Goal: Task Accomplishment & Management: Use online tool/utility

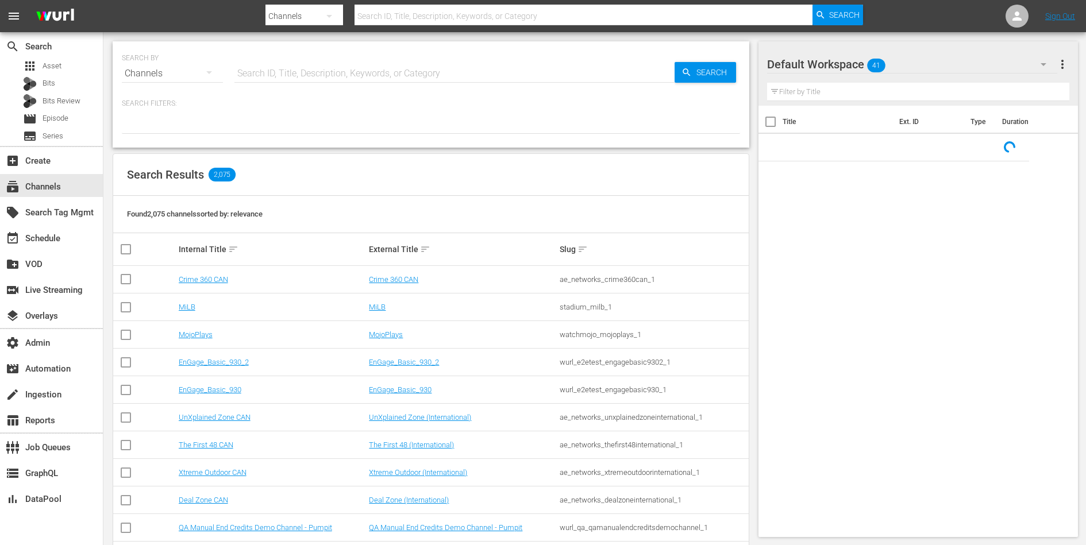
click at [284, 81] on input "text" at bounding box center [455, 74] width 440 height 28
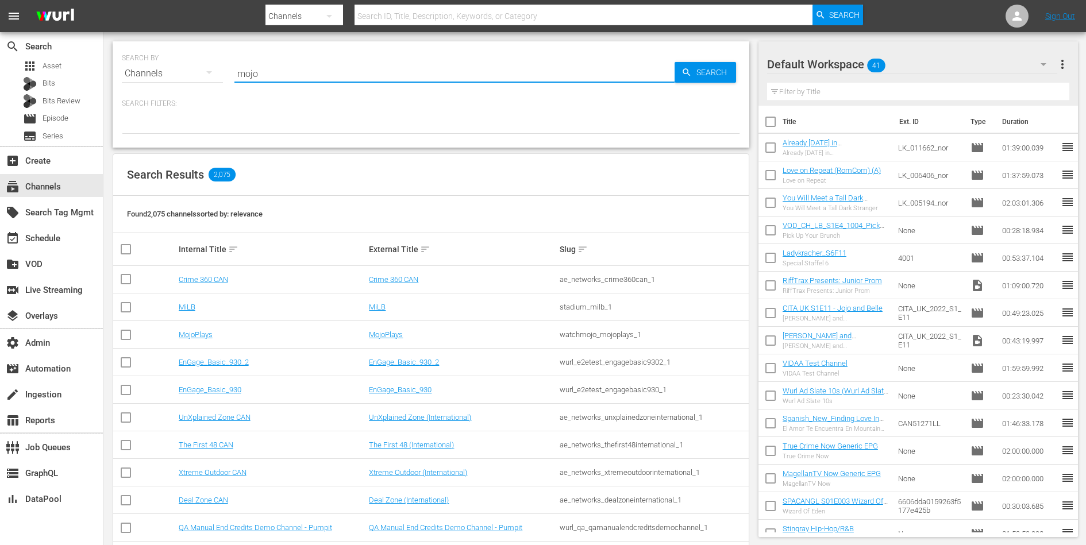
type input "mojo"
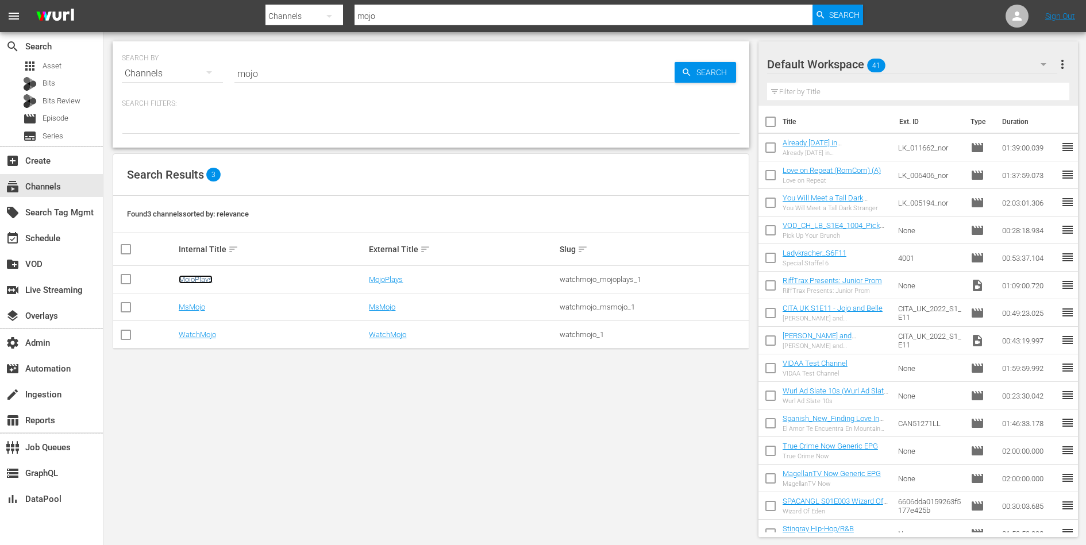
click at [202, 278] on link "MojoPlays" at bounding box center [196, 279] width 34 height 9
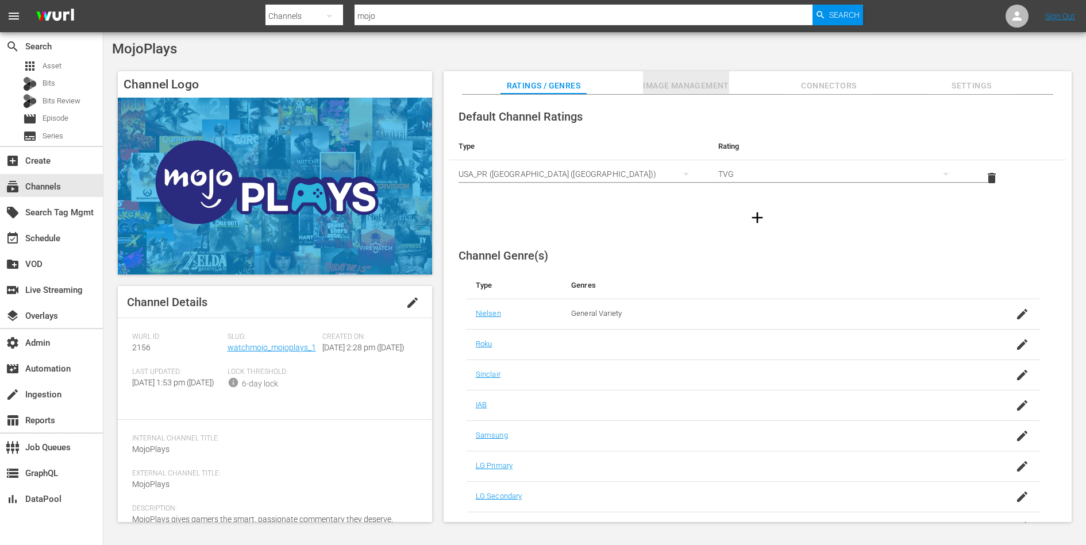
click at [671, 87] on span "Image Management" at bounding box center [686, 86] width 86 height 14
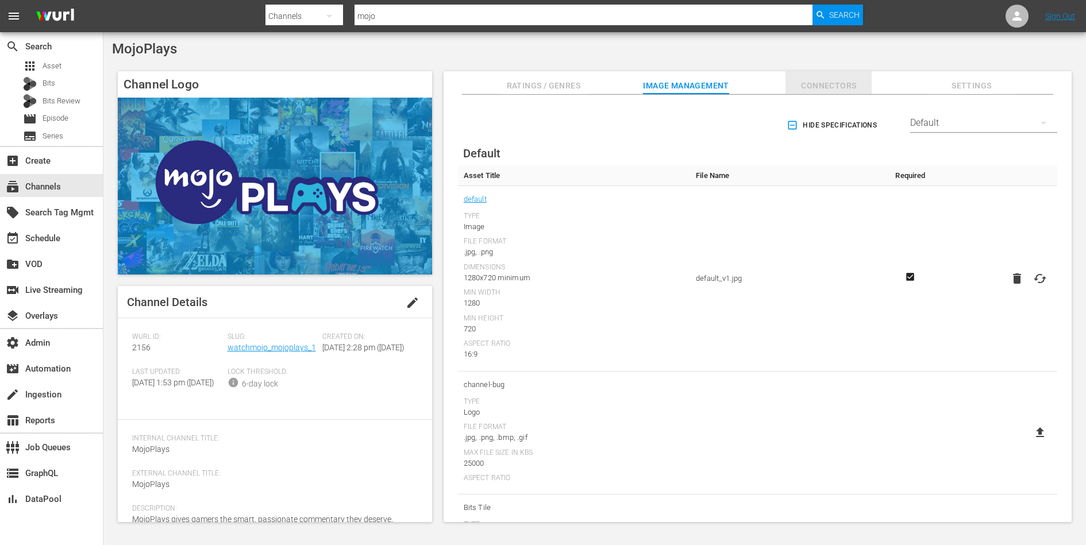
click at [835, 89] on span "Connectors" at bounding box center [829, 86] width 86 height 14
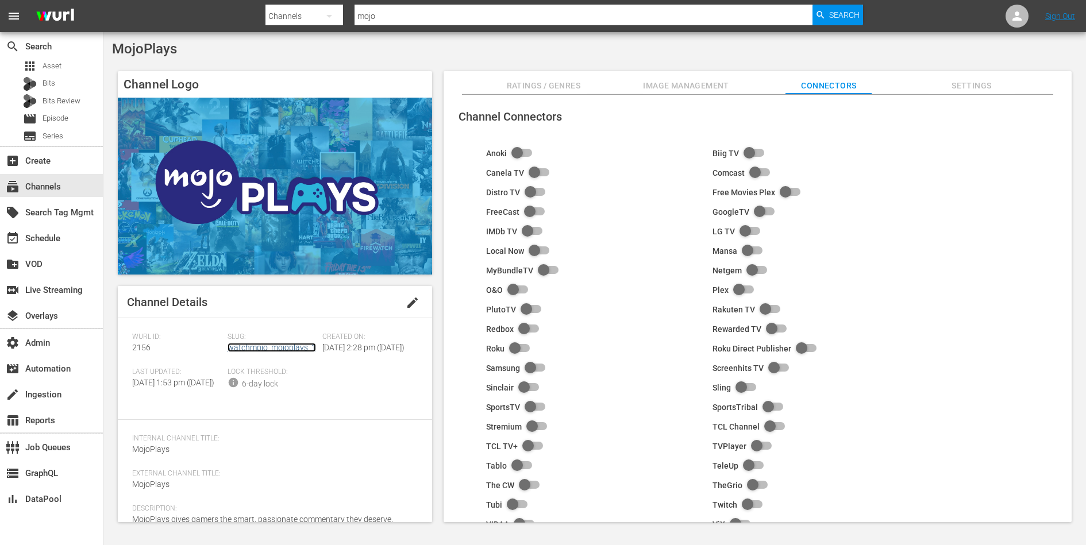
click at [284, 351] on link "watchmojo_mojoplays_1" at bounding box center [272, 347] width 89 height 9
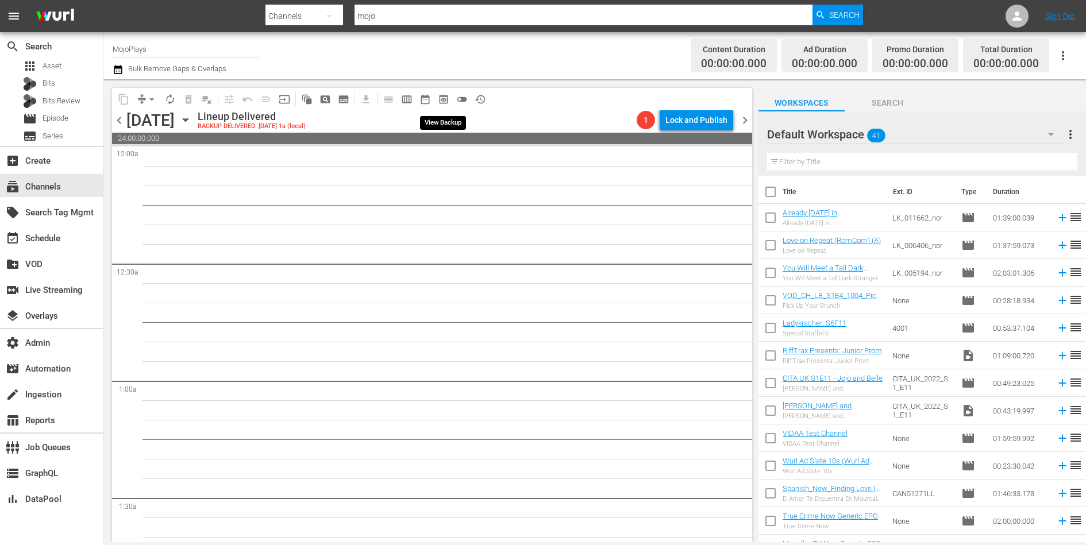
click at [448, 97] on span "preview_outlined" at bounding box center [443, 99] width 11 height 11
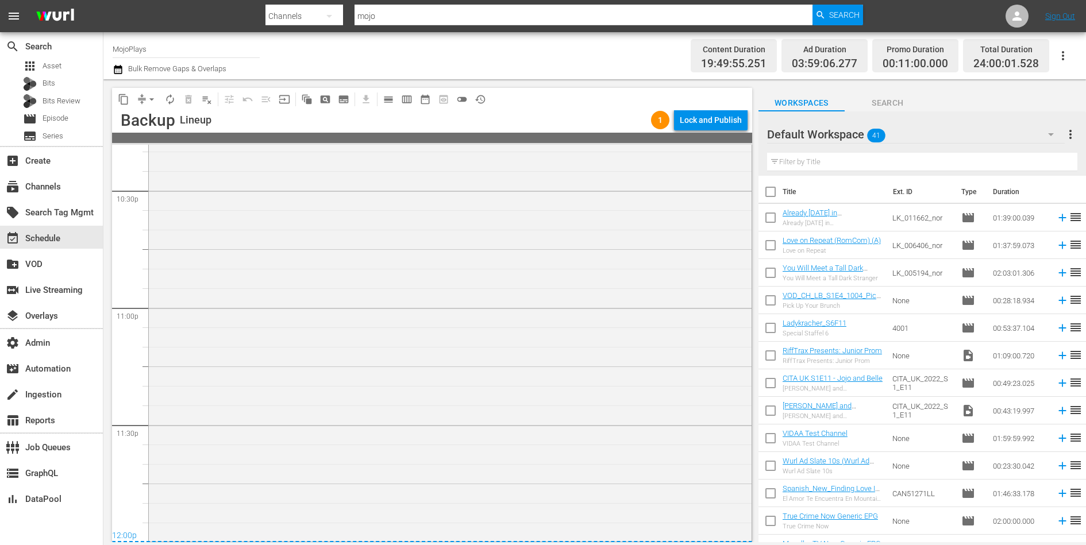
scroll to position [5004, 0]
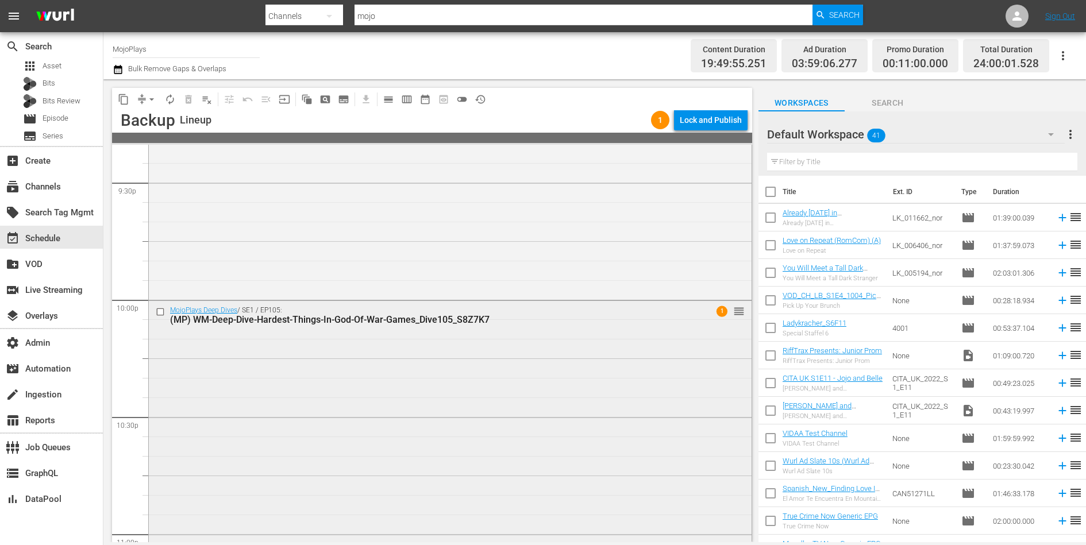
click at [459, 356] on div "MojoPlays Deep Dives / SE1 / EP105: (MP) WM-Deep-Dive-Hardest-Things-In-God-Of-…" at bounding box center [450, 534] width 603 height 466
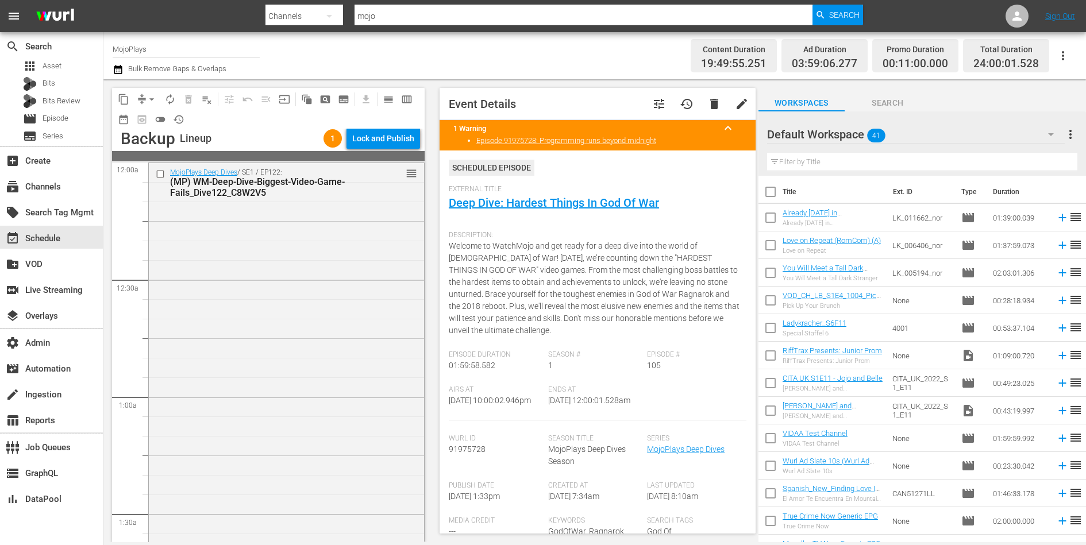
scroll to position [14, 0]
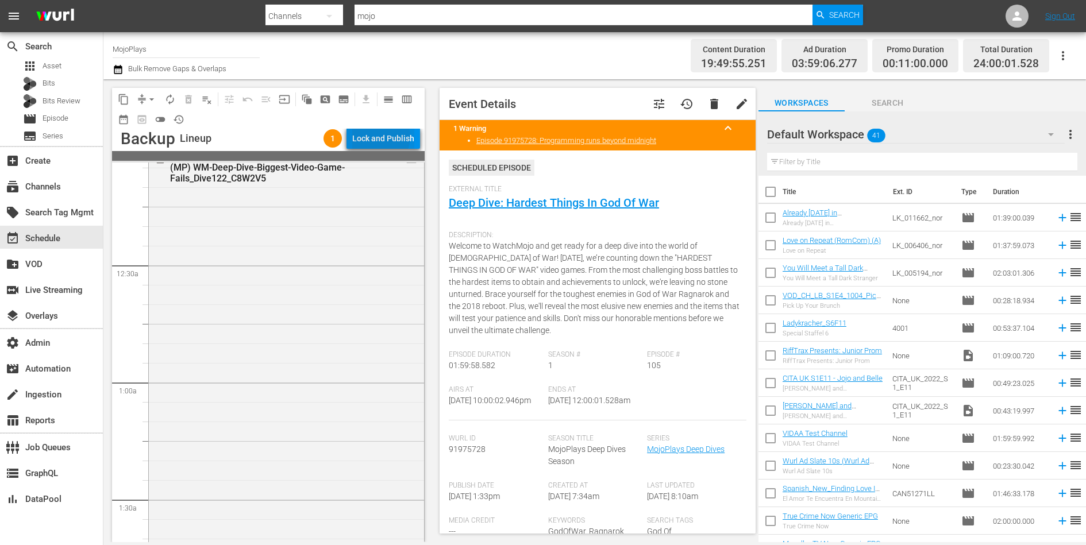
click at [382, 137] on div "Lock and Publish" at bounding box center [383, 138] width 62 height 21
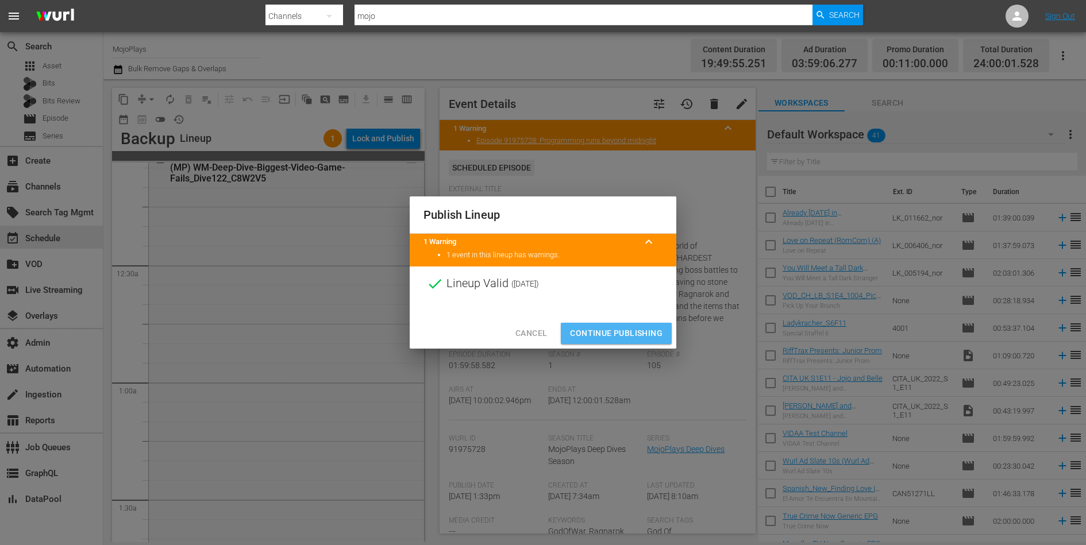
click at [616, 337] on span "Continue Publishing" at bounding box center [616, 333] width 93 height 14
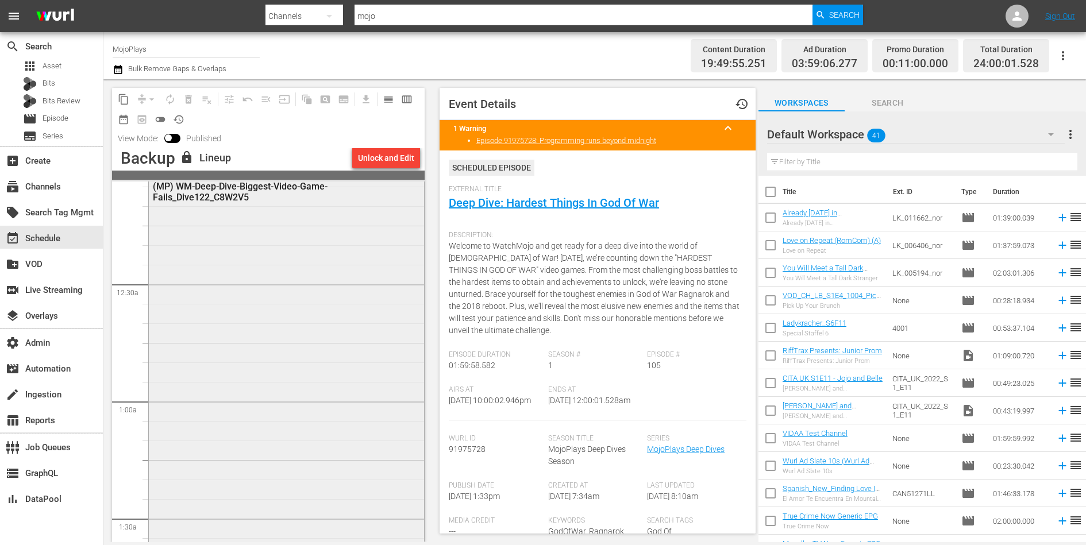
scroll to position [0, 0]
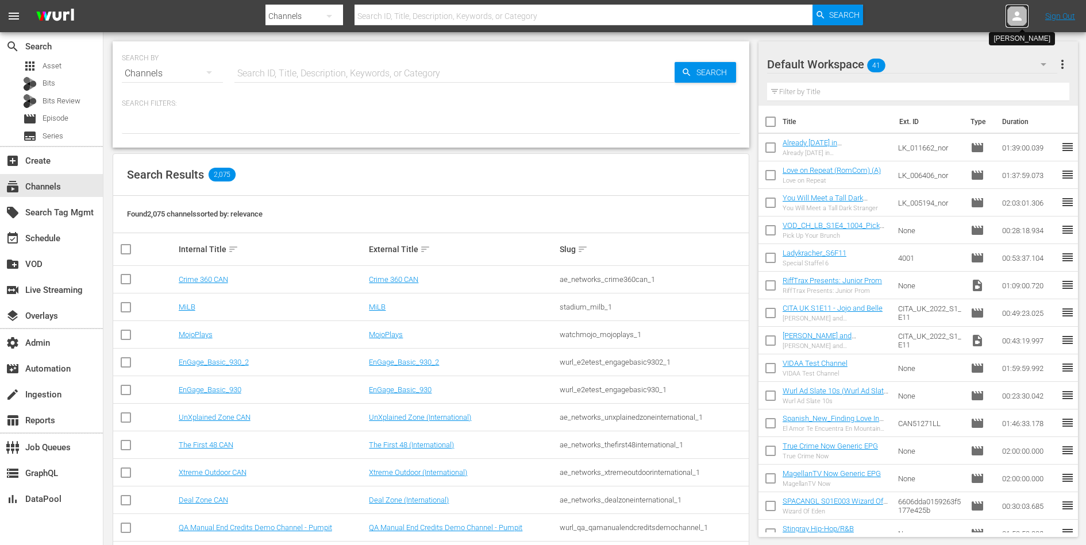
click at [1019, 11] on icon at bounding box center [1017, 16] width 14 height 14
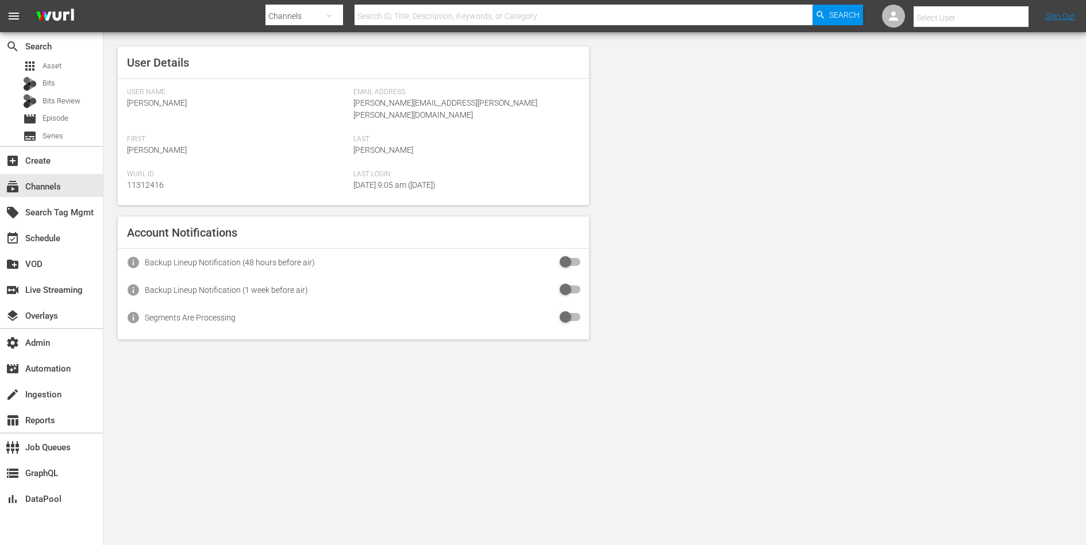
click at [1002, 5] on div at bounding box center [971, 5] width 115 height 2
click at [997, 7] on input "text" at bounding box center [987, 18] width 147 height 28
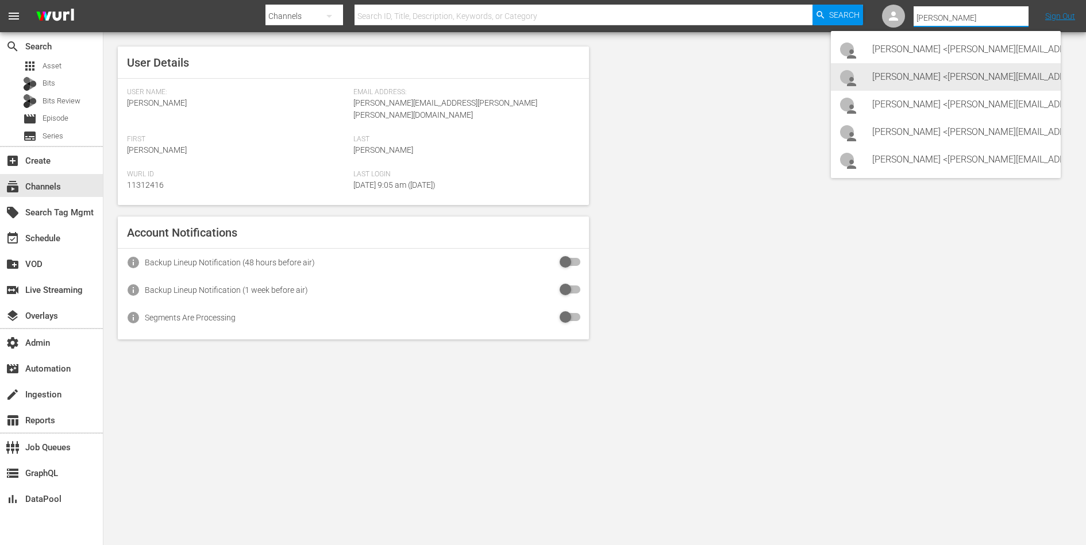
click at [966, 76] on div "Simona Campobasso <campobasso.guest@minervapictures.com>" at bounding box center [962, 77] width 179 height 28
type input "Simona Campobasso (11312727)"
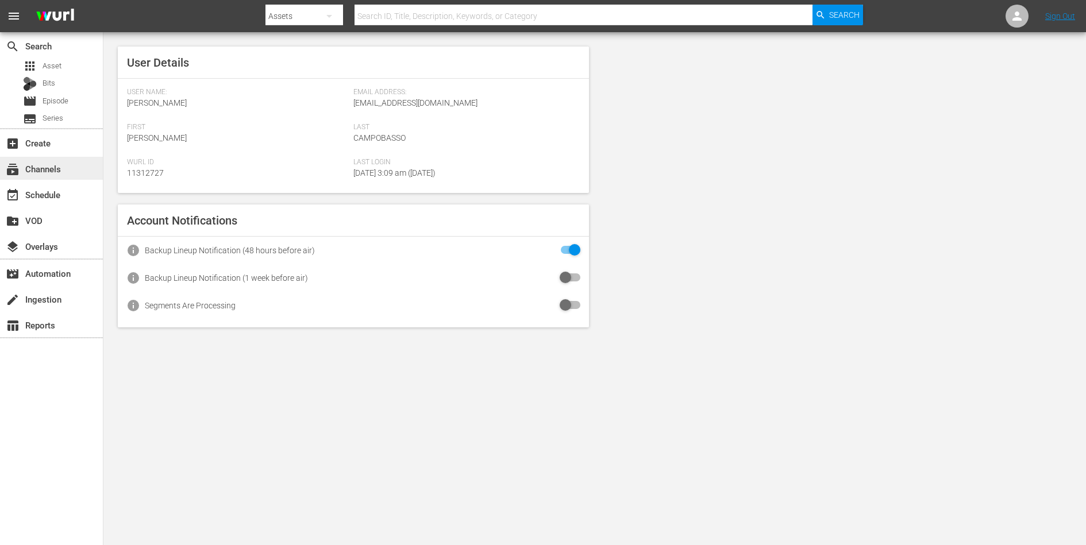
click at [56, 167] on div "subscriptions Channels" at bounding box center [32, 167] width 64 height 10
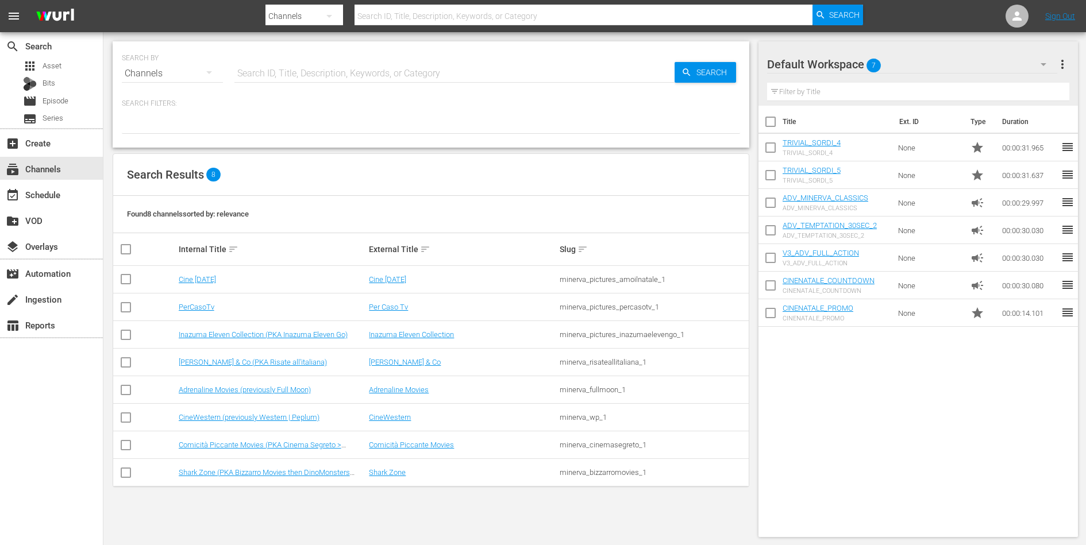
click at [606, 445] on div "minerva_cinemasegreto_1" at bounding box center [653, 445] width 187 height 9
copy div "minerva_cinemasegreto_1"
click at [309, 447] on link "Comicità Piccante Movies (PKA Cinema Segreto > Cinema Italiano > Cinema Polizio…" at bounding box center [260, 449] width 163 height 17
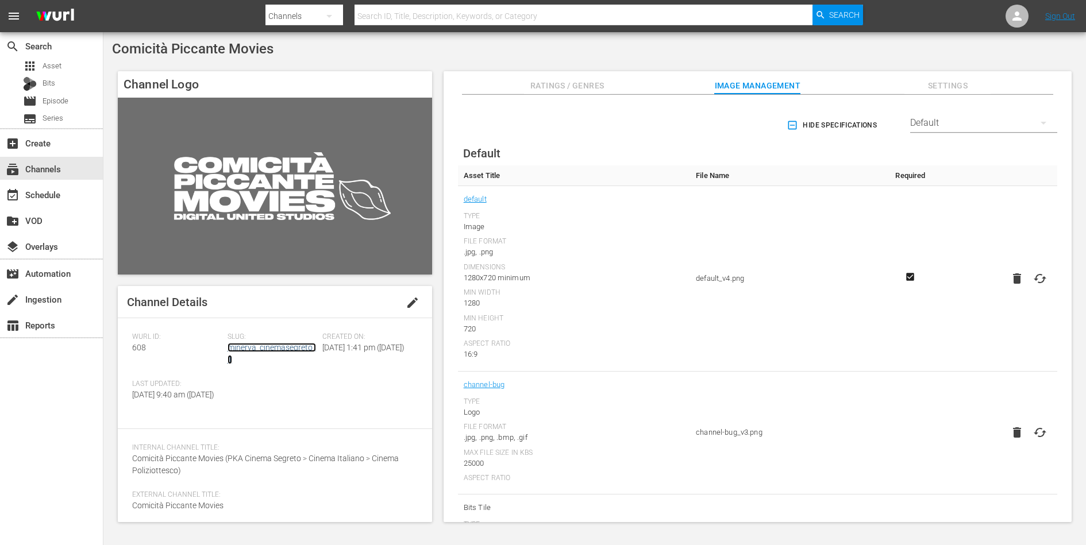
click at [302, 351] on link "minerva_cinemasegreto_1" at bounding box center [272, 353] width 89 height 21
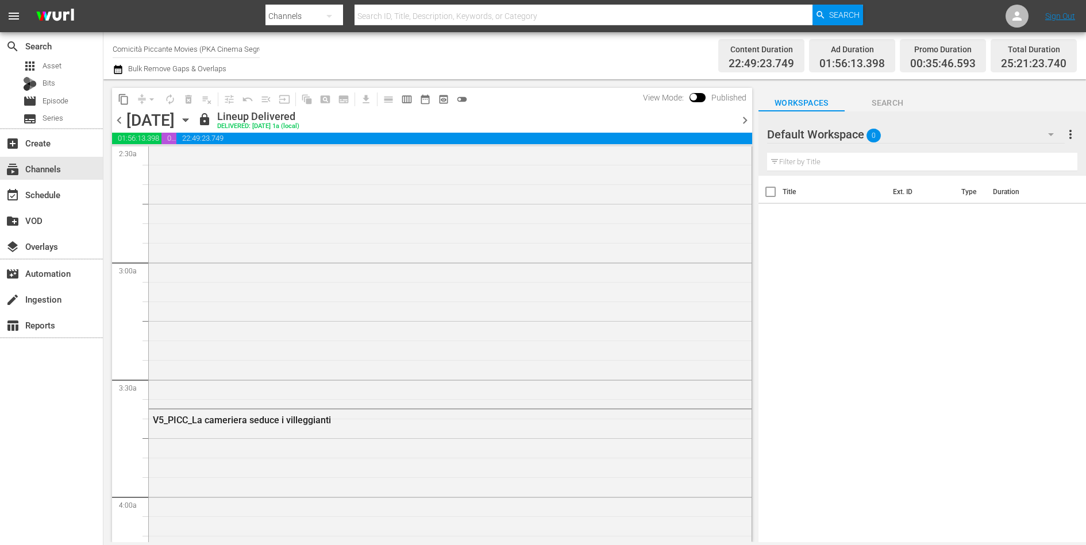
scroll to position [1144, 0]
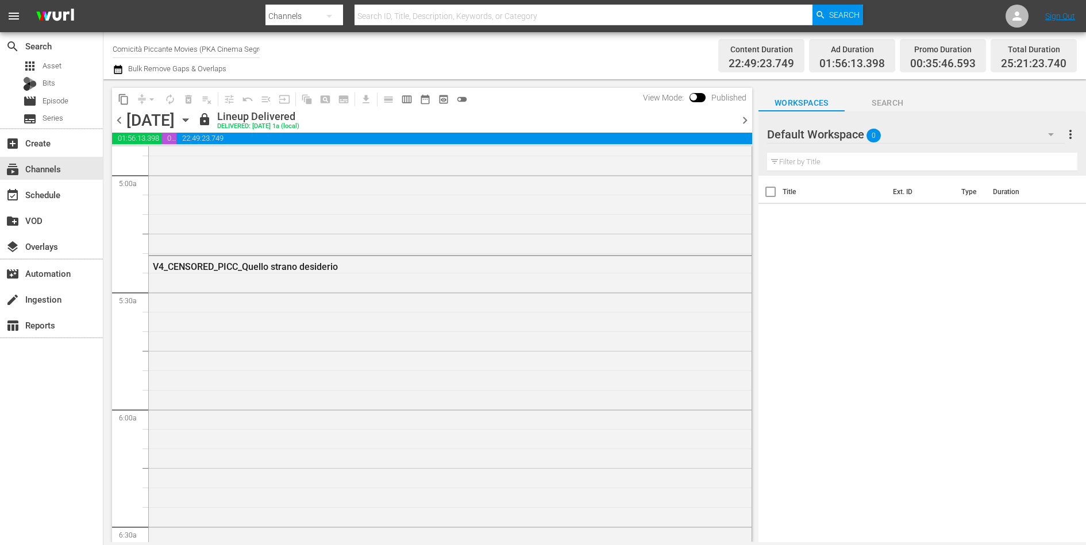
click at [302, 351] on div "V4_CENSORED_PICC_Quello strano desiderio" at bounding box center [450, 408] width 603 height 304
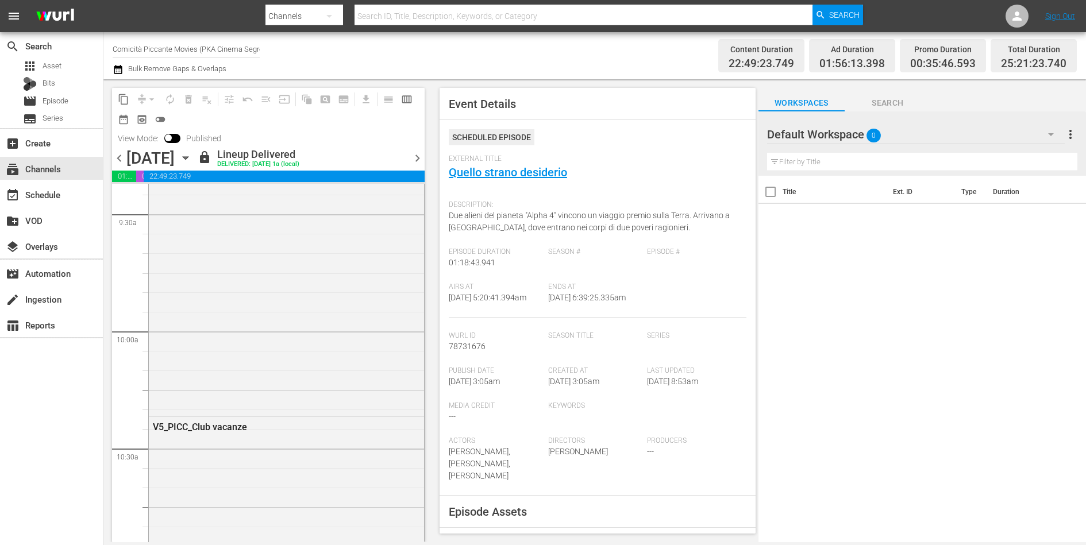
scroll to position [2285, 0]
click at [345, 389] on div "V5_PICC_Club vacanze" at bounding box center [286, 528] width 275 height 398
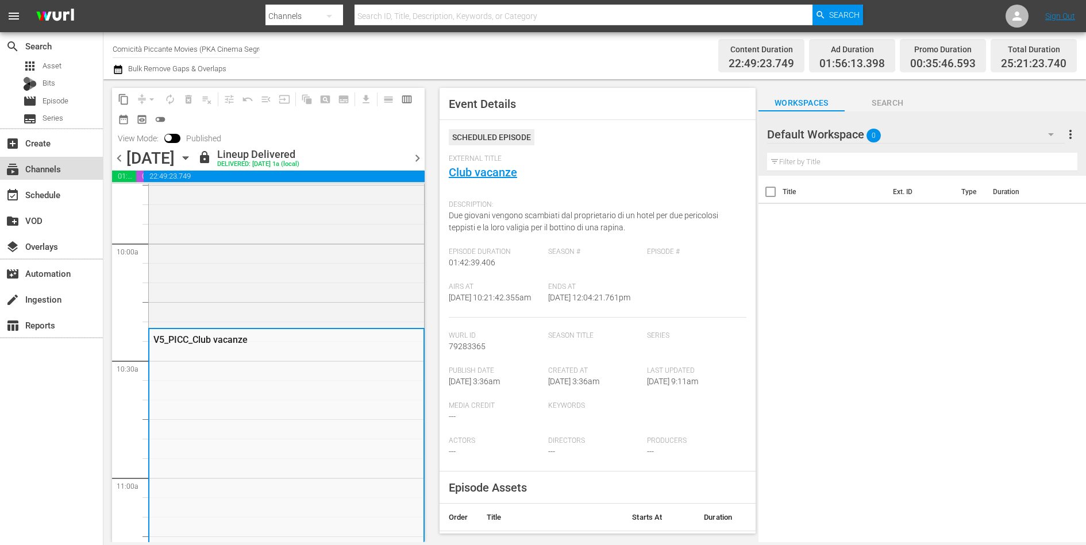
click at [58, 168] on div "subscriptions Channels" at bounding box center [32, 167] width 64 height 10
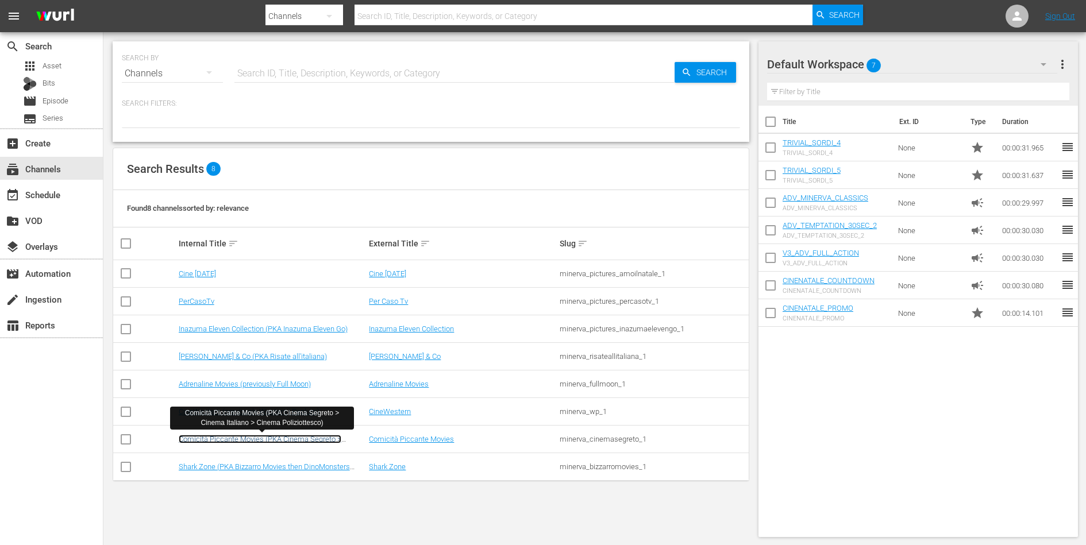
click at [327, 439] on link "Comicità Piccante Movies (PKA Cinema Segreto > Cinema Italiano > Cinema Polizio…" at bounding box center [260, 443] width 163 height 17
click at [605, 438] on div "minerva_cinemasegreto_1" at bounding box center [653, 439] width 187 height 9
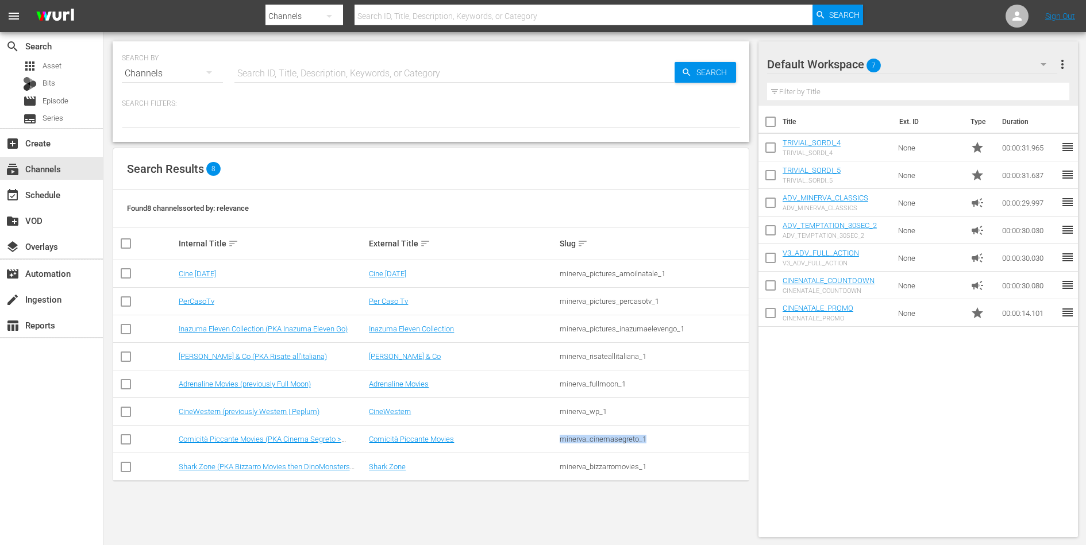
copy div "minerva_cinemasegreto_1"
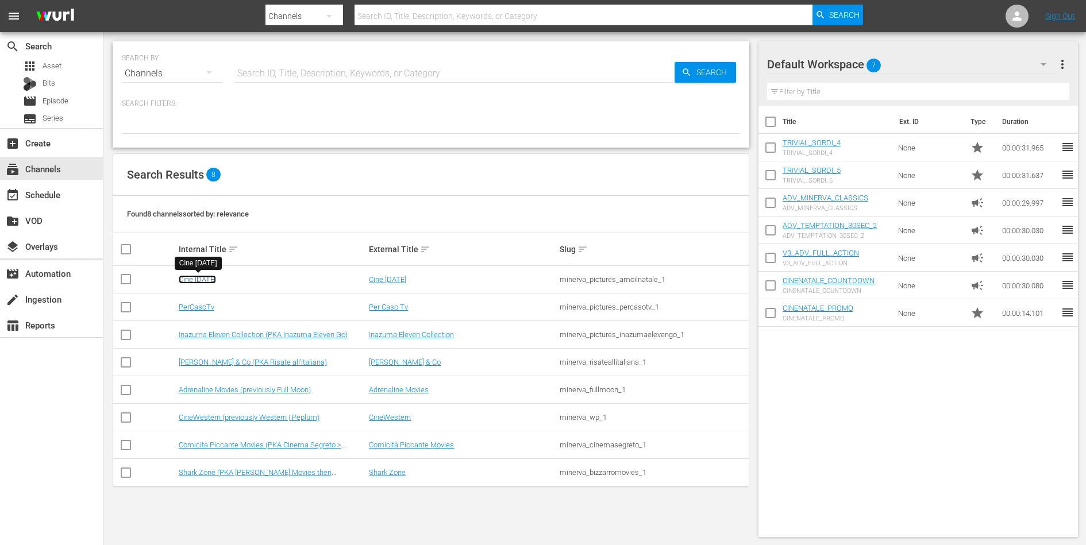
click at [209, 279] on link "Cine [DATE]" at bounding box center [197, 279] width 37 height 9
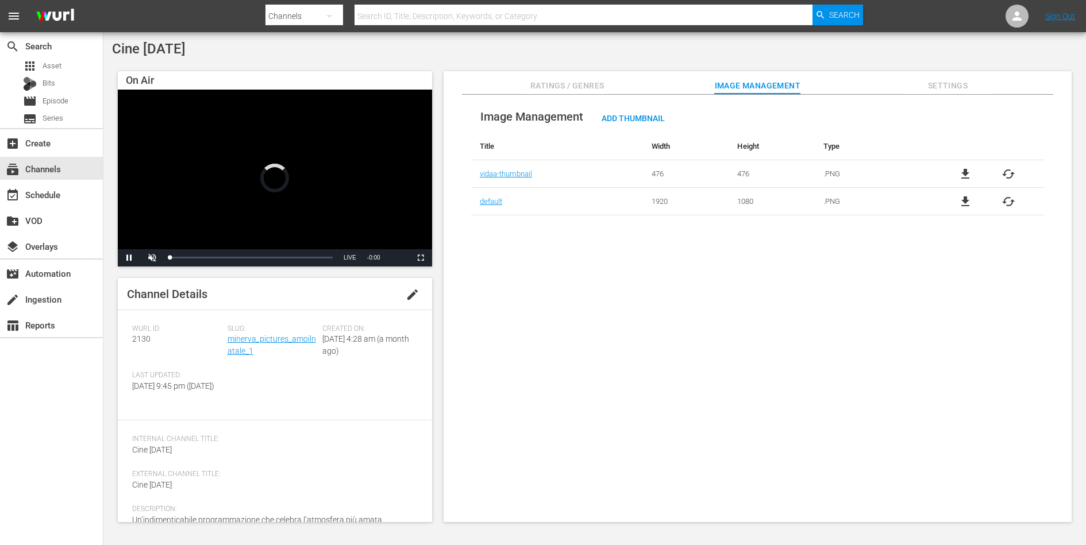
click at [579, 86] on span "Ratings / Genres" at bounding box center [567, 86] width 86 height 14
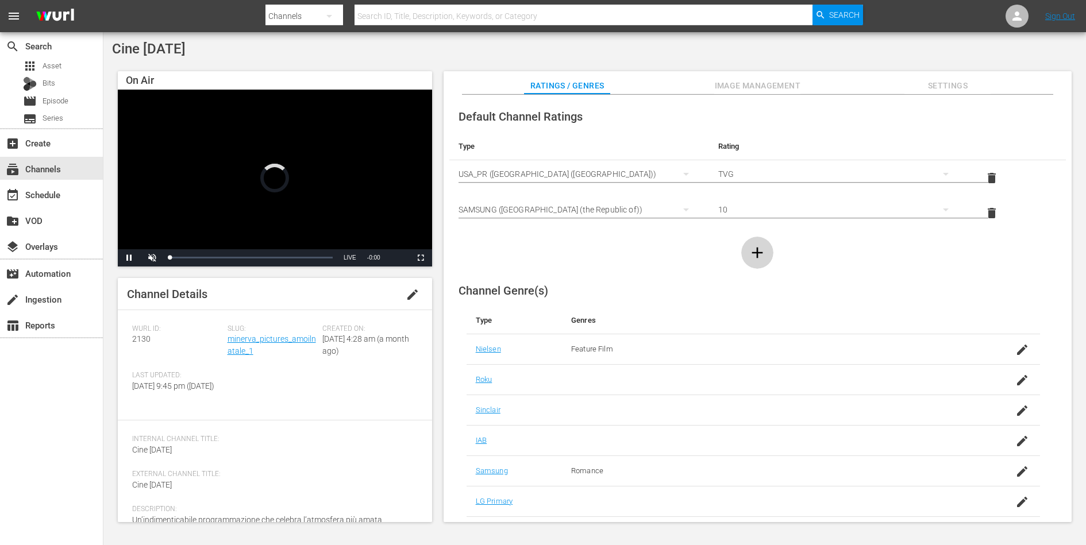
click at [761, 258] on icon "button" at bounding box center [757, 253] width 18 height 18
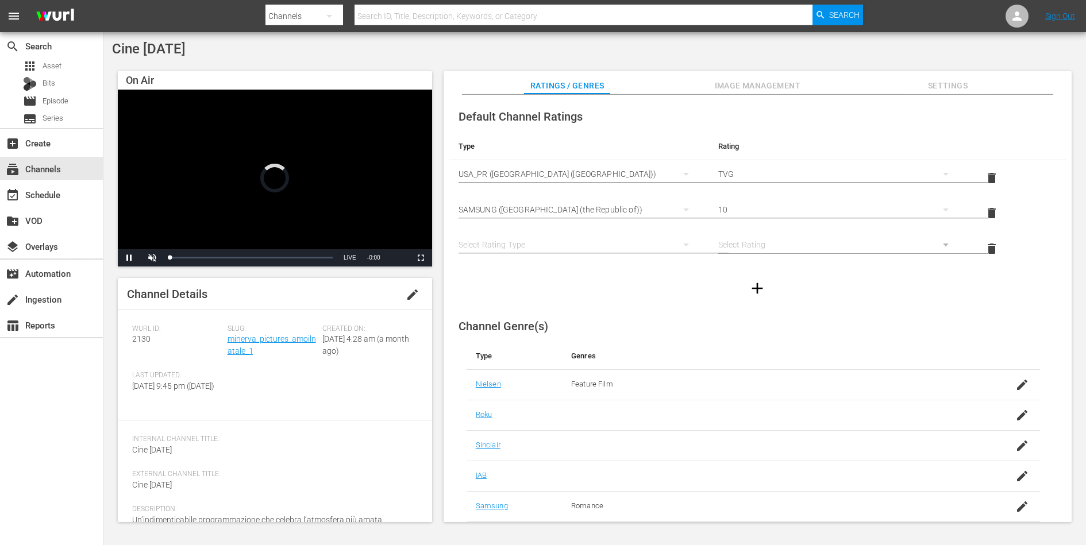
click at [627, 244] on div "simple table" at bounding box center [579, 245] width 241 height 32
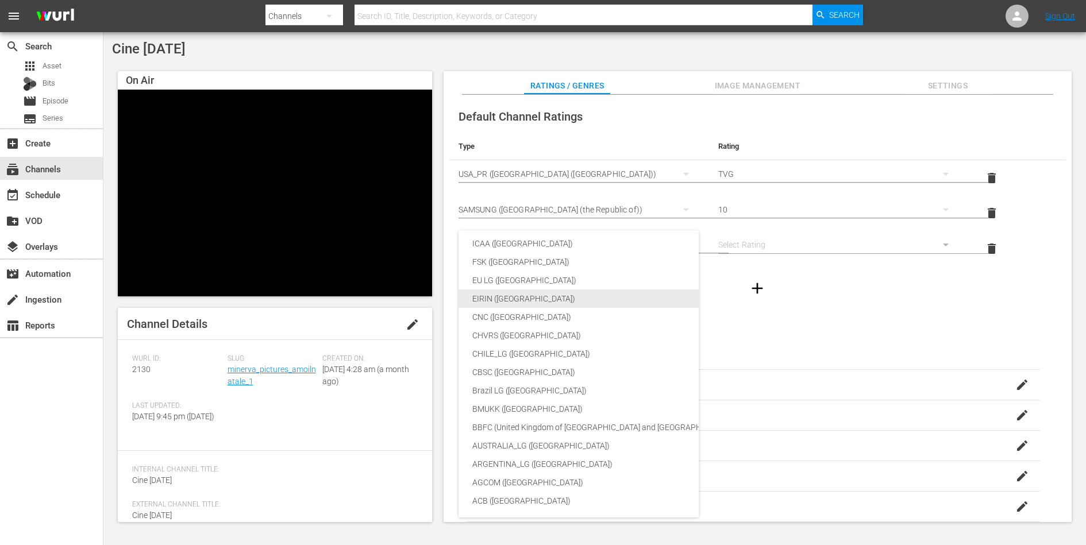
scroll to position [154, 0]
click at [435, 320] on div "SNJ (Brazil) SAMSUNG_NZ (New Zealand) Régie du cinéma (Canada) RTC (Mexico) PER…" at bounding box center [543, 272] width 1086 height 545
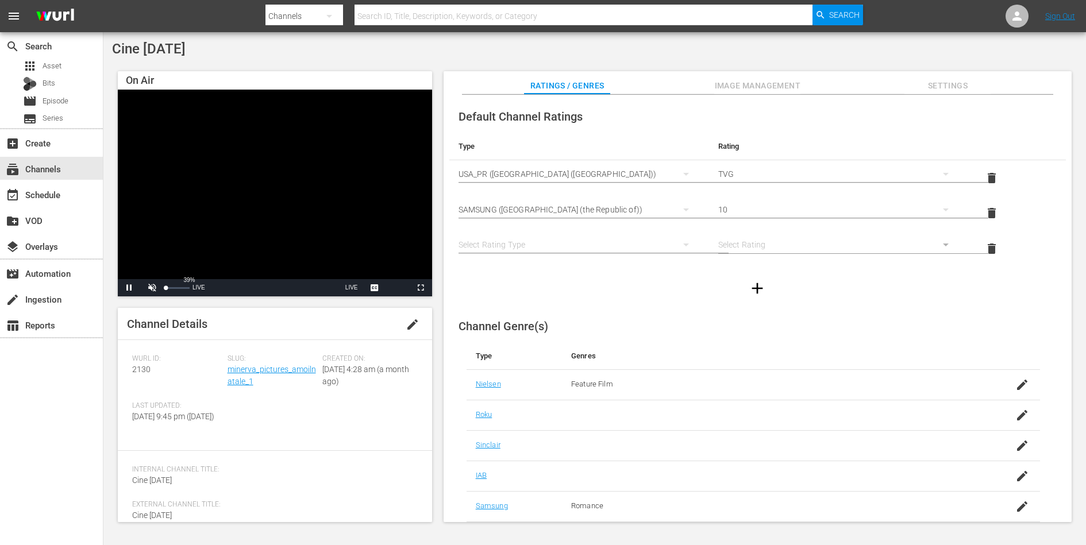
click at [175, 290] on div "39%" at bounding box center [177, 287] width 29 height 17
click at [179, 288] on div "56%" at bounding box center [178, 288] width 24 height 2
click at [129, 288] on span "Video Player" at bounding box center [129, 288] width 0 height 0
click at [555, 248] on div "simple table" at bounding box center [579, 245] width 241 height 32
